Goal: Transaction & Acquisition: Purchase product/service

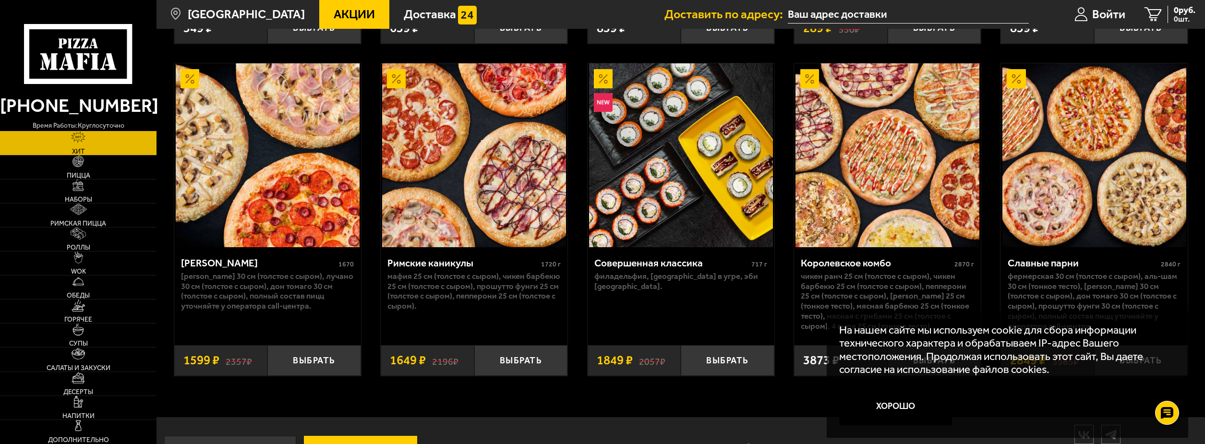
scroll to position [736, 0]
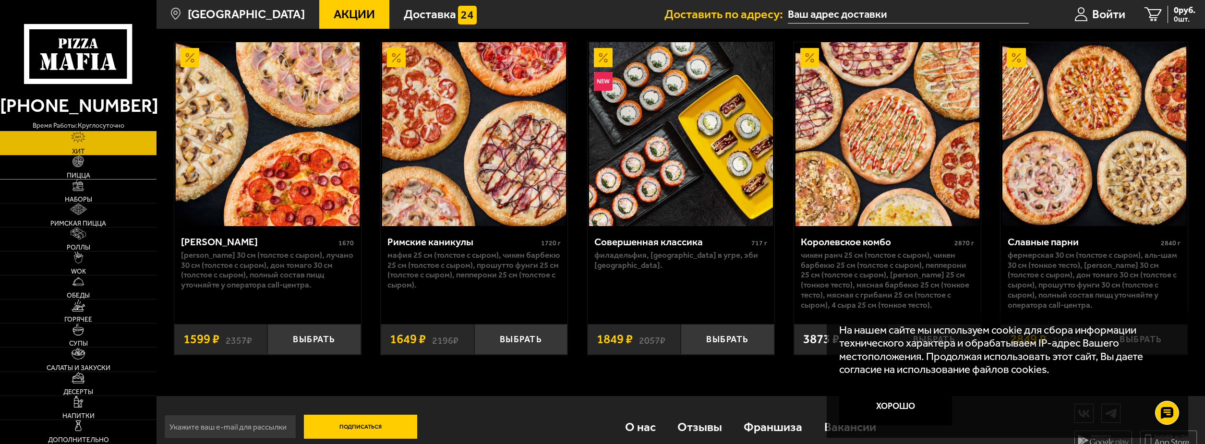
click at [85, 160] on link "Пицца" at bounding box center [78, 168] width 157 height 24
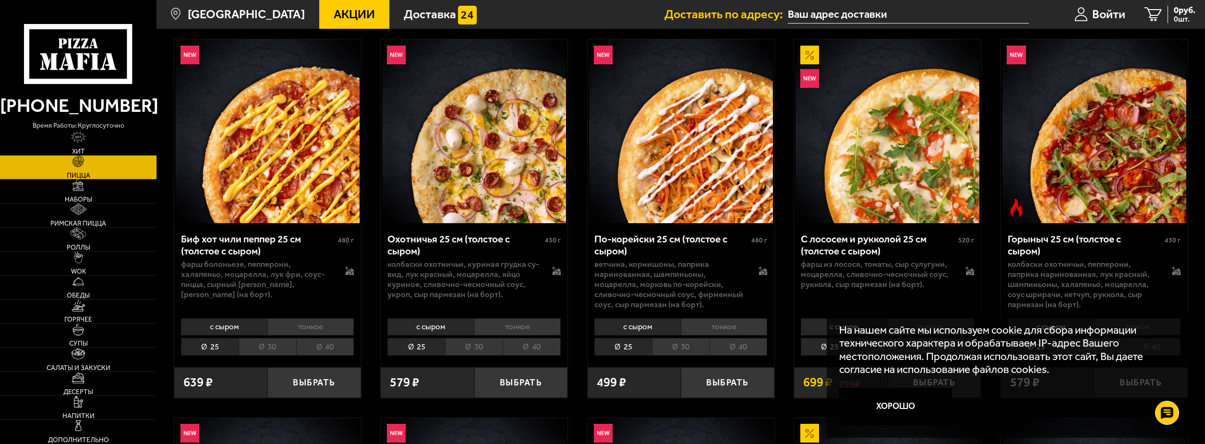
scroll to position [144, 0]
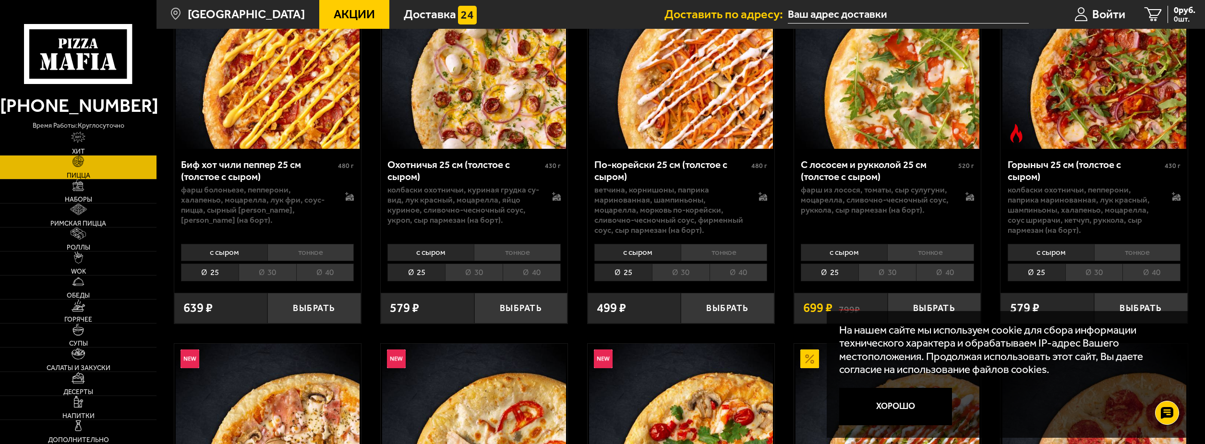
click at [749, 275] on li "40" at bounding box center [739, 273] width 58 height 18
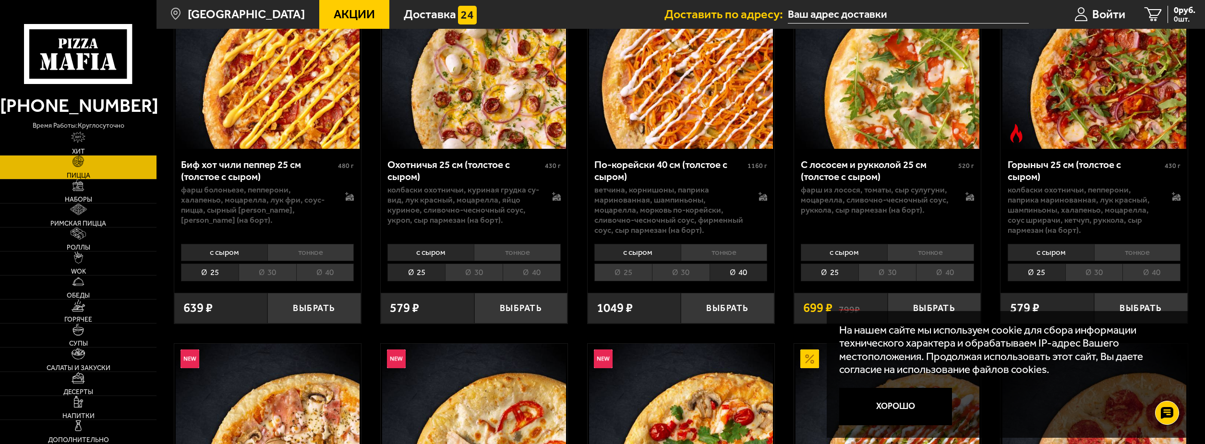
drag, startPoint x: 623, startPoint y: 271, endPoint x: 572, endPoint y: 270, distance: 50.4
click at [623, 271] on li "25" at bounding box center [624, 273] width 58 height 18
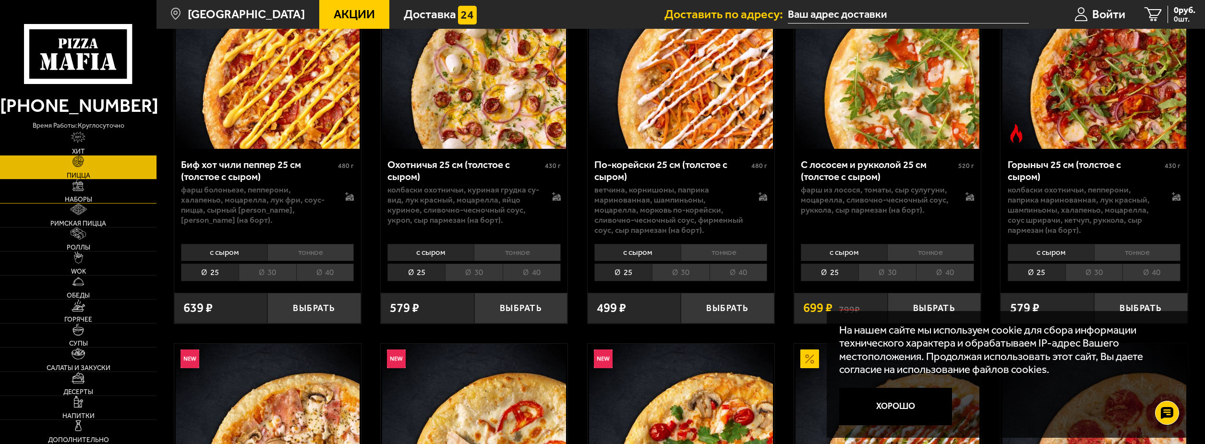
click at [82, 197] on span "Наборы" at bounding box center [78, 199] width 27 height 7
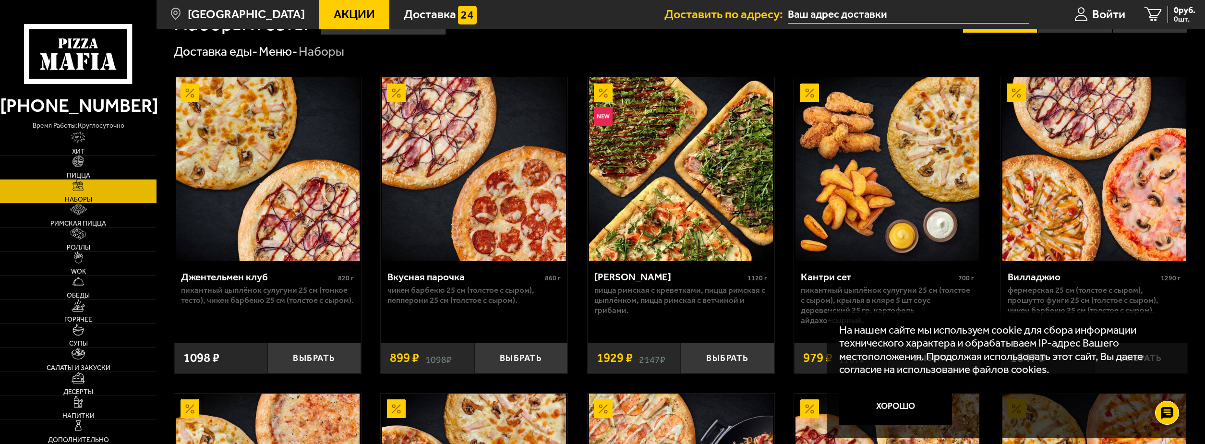
scroll to position [96, 0]
